Goal: Task Accomplishment & Management: Complete application form

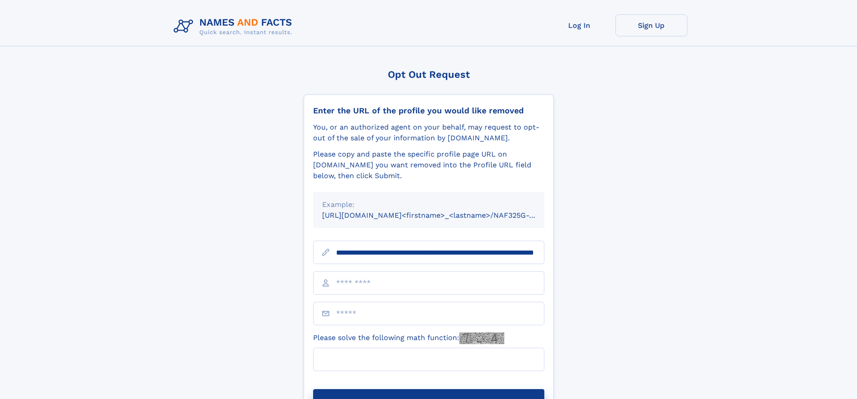
scroll to position [0, 89]
type input "**********"
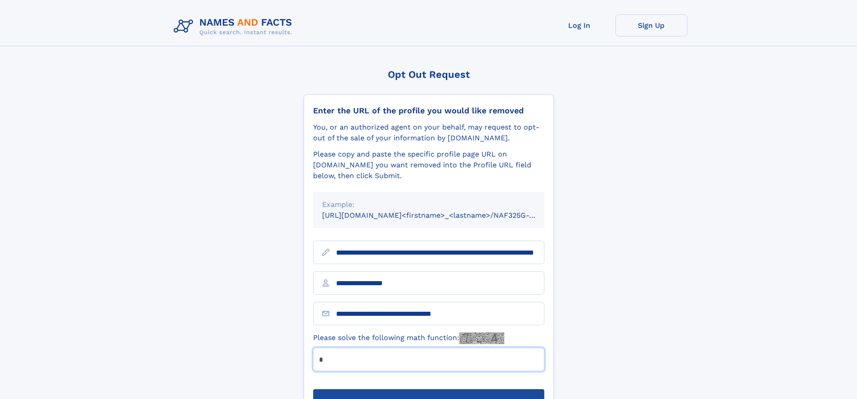
type input "*"
click at [428, 389] on button "Submit Opt Out Request" at bounding box center [428, 403] width 231 height 29
